Goal: Transaction & Acquisition: Purchase product/service

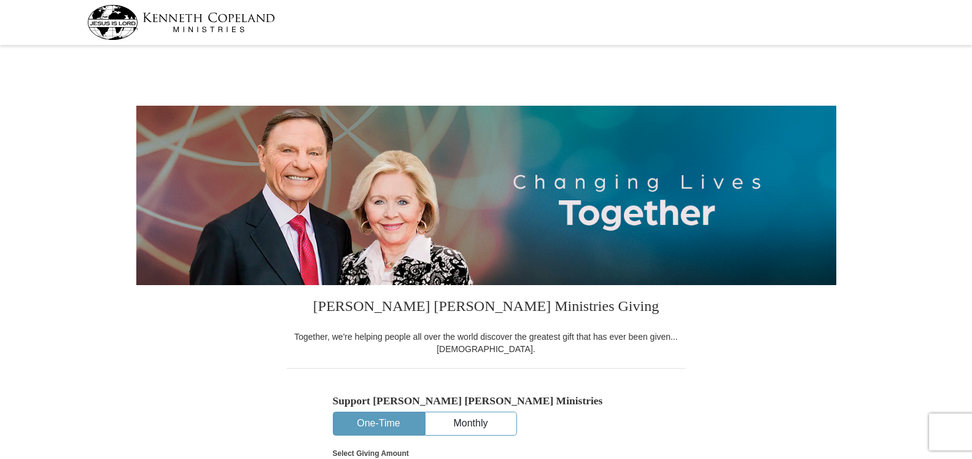
select select "OR"
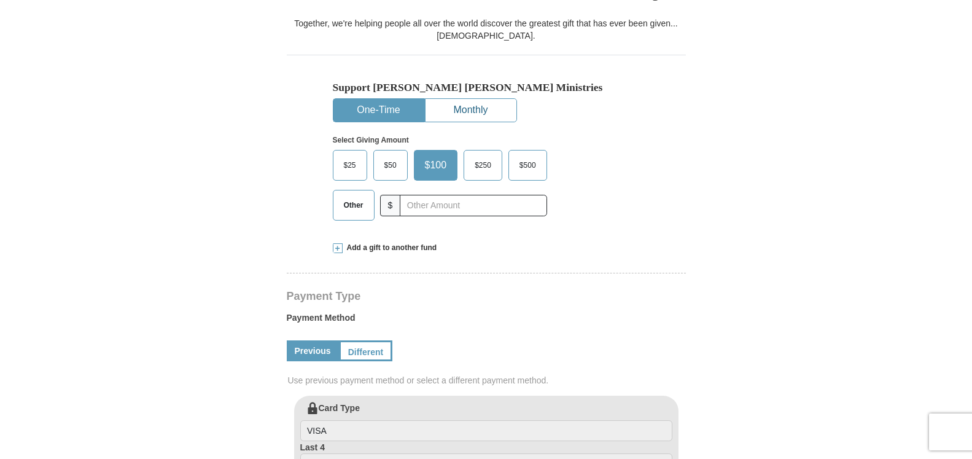
scroll to position [251, 0]
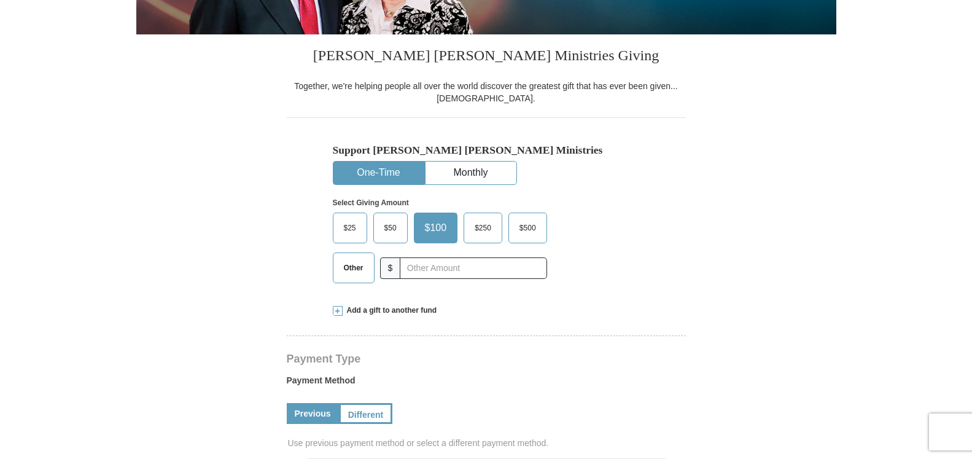
click at [348, 268] on span "Other" at bounding box center [354, 268] width 32 height 18
click at [0, 0] on input "Other" at bounding box center [0, 0] width 0 height 0
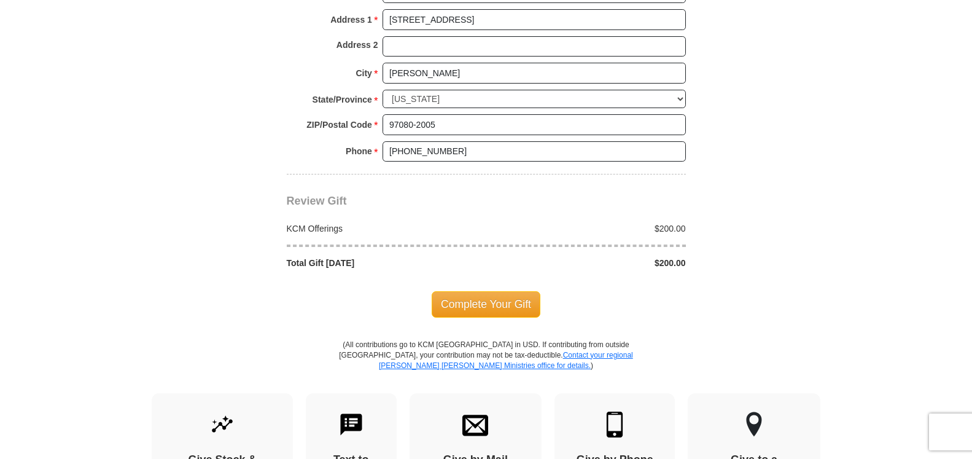
scroll to position [1002, 0]
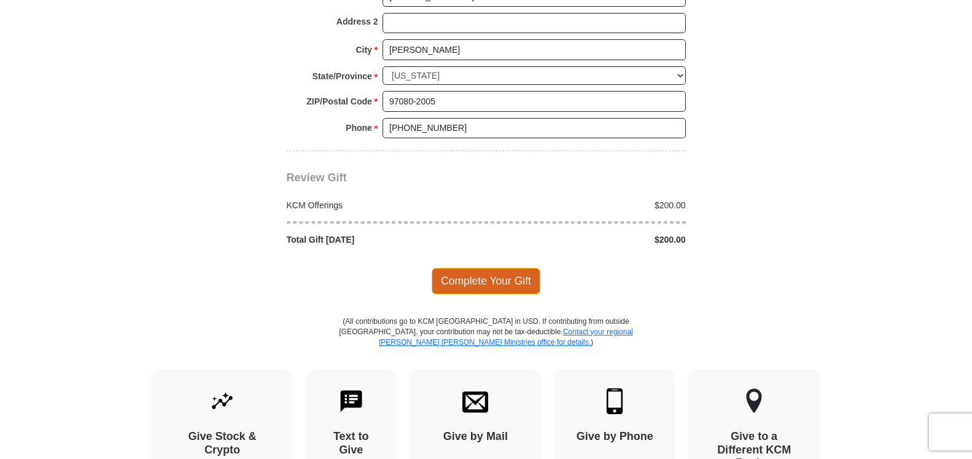
type input "200.00"
click at [483, 281] on span "Complete Your Gift" at bounding box center [486, 281] width 109 height 26
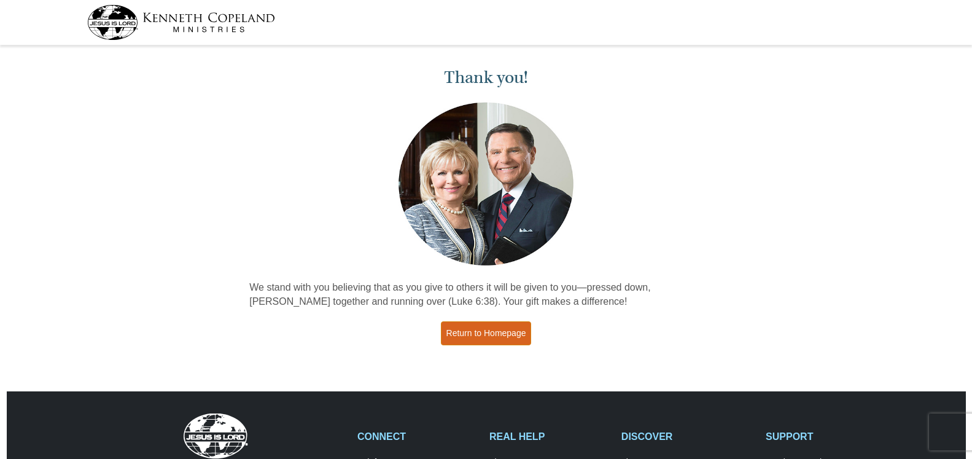
click at [462, 330] on link "Return to Homepage" at bounding box center [486, 333] width 91 height 24
